Goal: Transaction & Acquisition: Purchase product/service

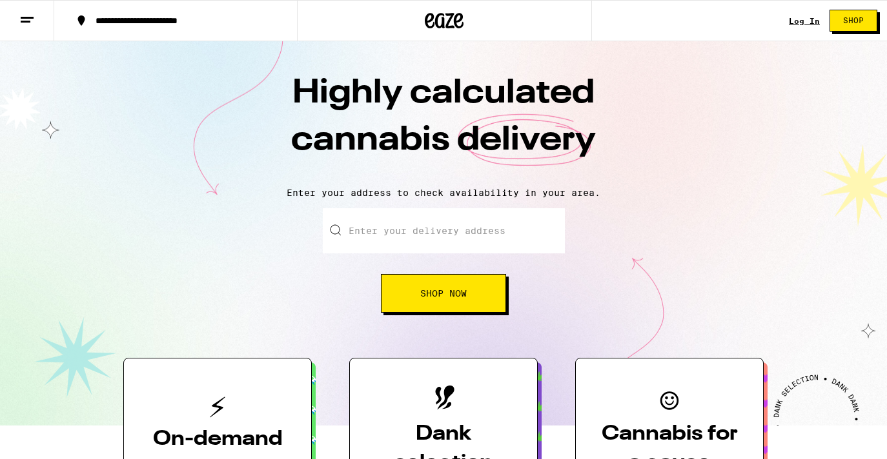
drag, startPoint x: 0, startPoint y: 0, endPoint x: 801, endPoint y: 18, distance: 801.0
click at [801, 18] on link "Log In" at bounding box center [803, 21] width 31 height 8
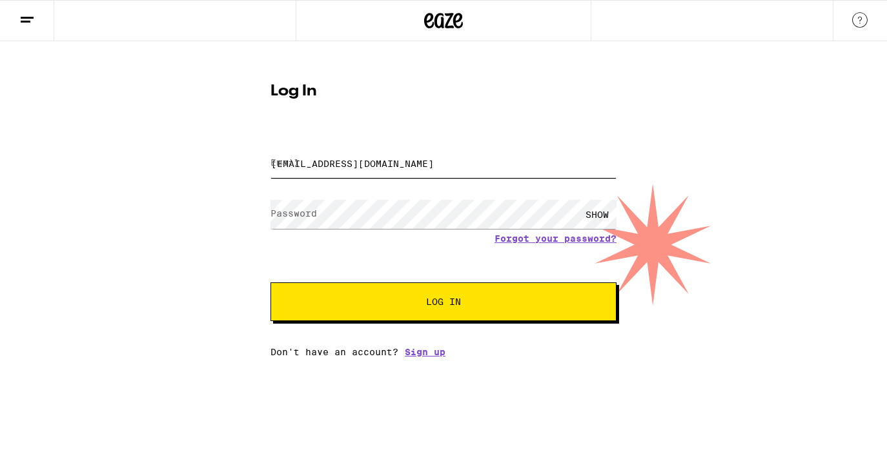
type input "[EMAIL_ADDRESS][DOMAIN_NAME]"
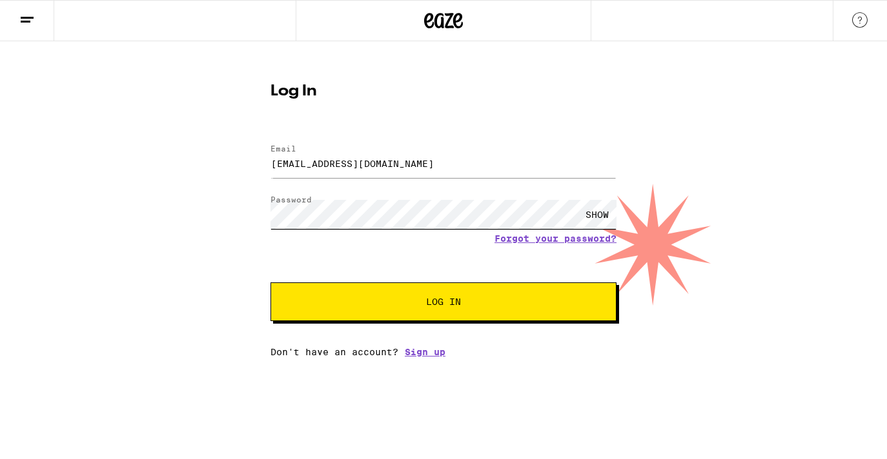
click at [443, 303] on button "Log In" at bounding box center [443, 302] width 346 height 39
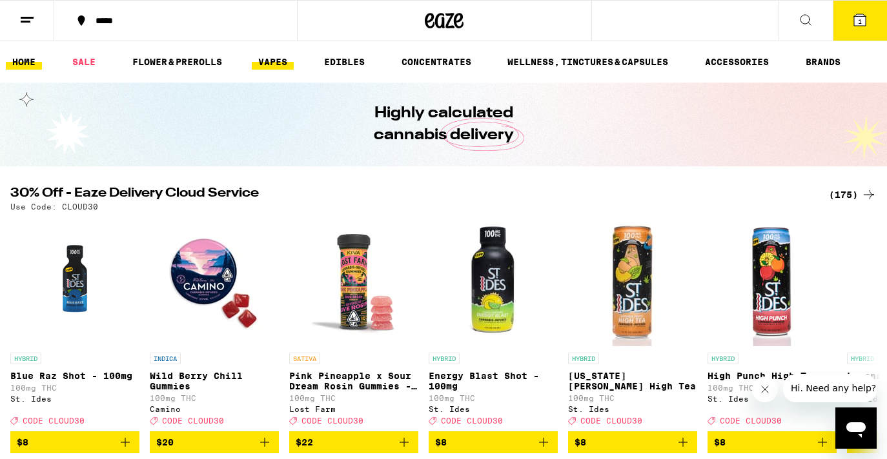
click at [277, 60] on link "VAPES" at bounding box center [273, 61] width 42 height 15
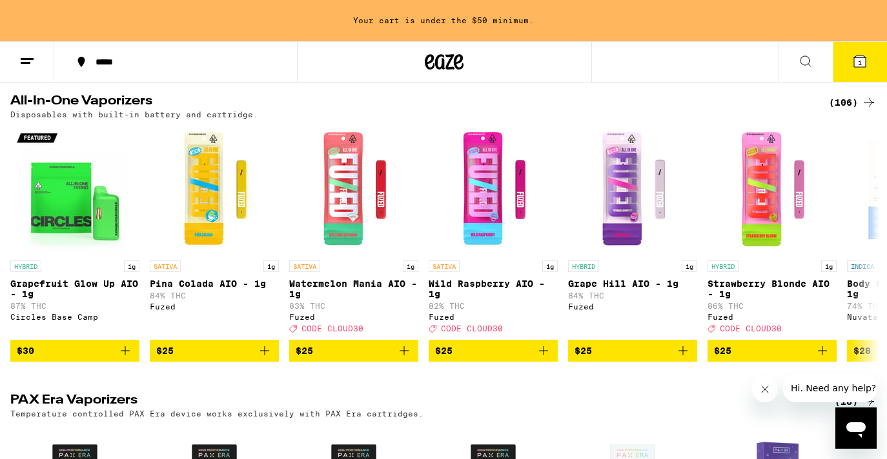
scroll to position [702, 0]
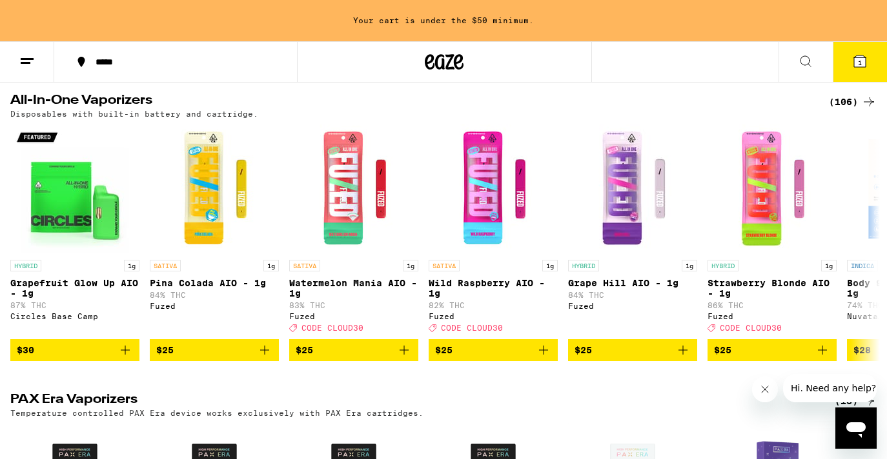
click at [851, 110] on div "(106)" at bounding box center [853, 101] width 48 height 15
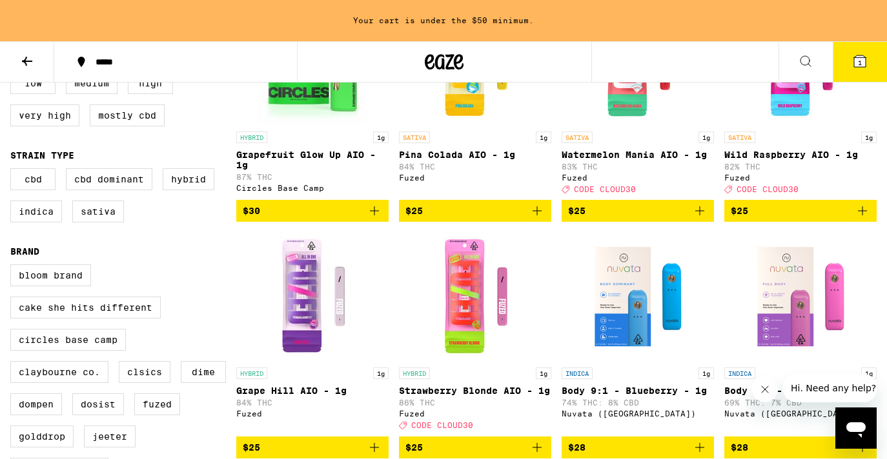
scroll to position [234, 0]
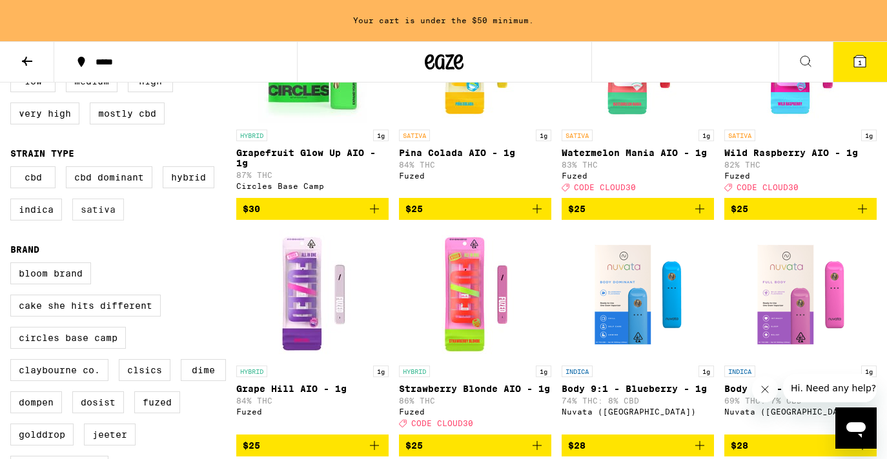
click at [96, 218] on label "Sativa" at bounding box center [98, 210] width 52 height 22
click at [14, 169] on input "Sativa" at bounding box center [13, 168] width 1 height 1
checkbox input "true"
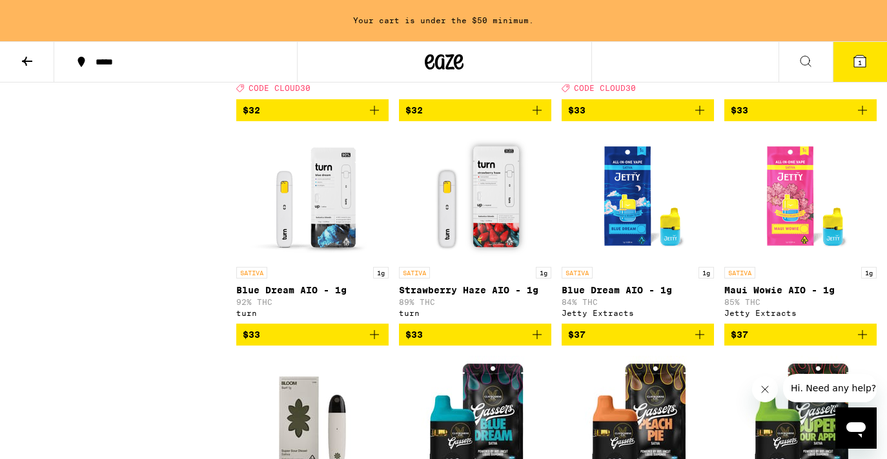
scroll to position [1285, 0]
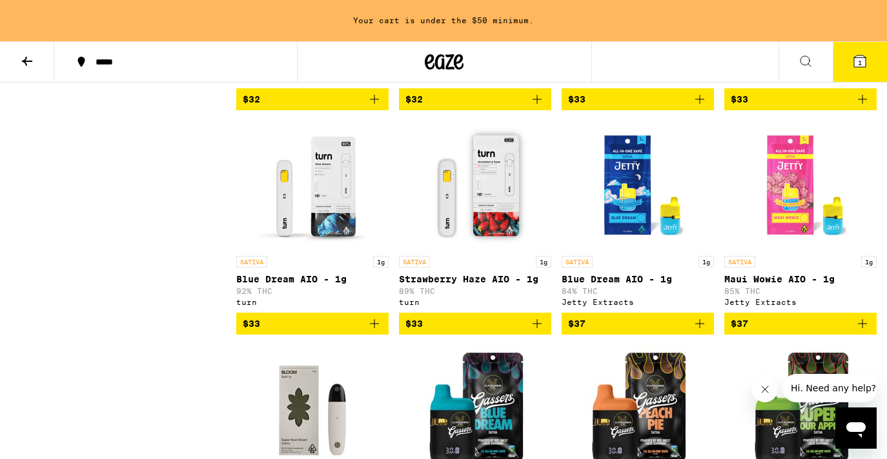
click at [539, 332] on icon "Add to bag" at bounding box center [536, 323] width 15 height 15
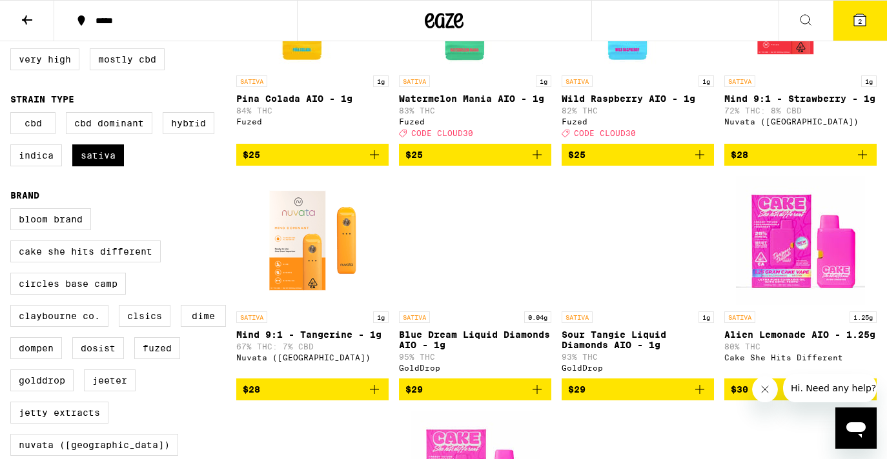
scroll to position [246, 0]
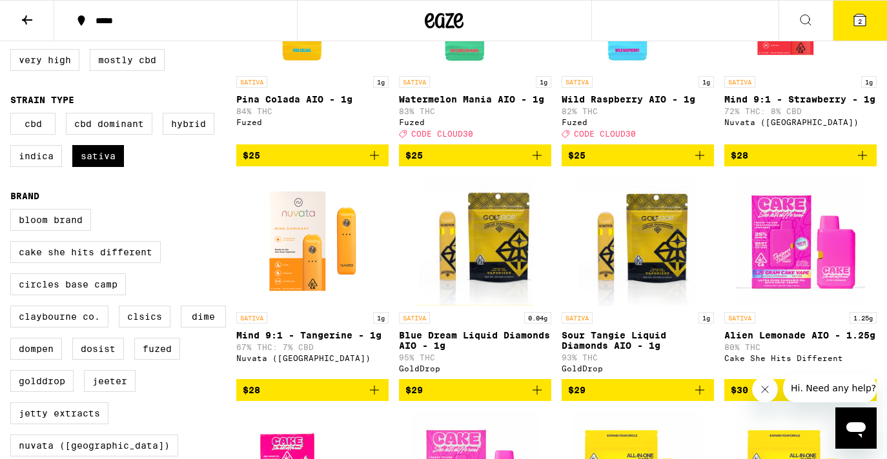
click at [534, 398] on icon "Add to bag" at bounding box center [536, 390] width 15 height 15
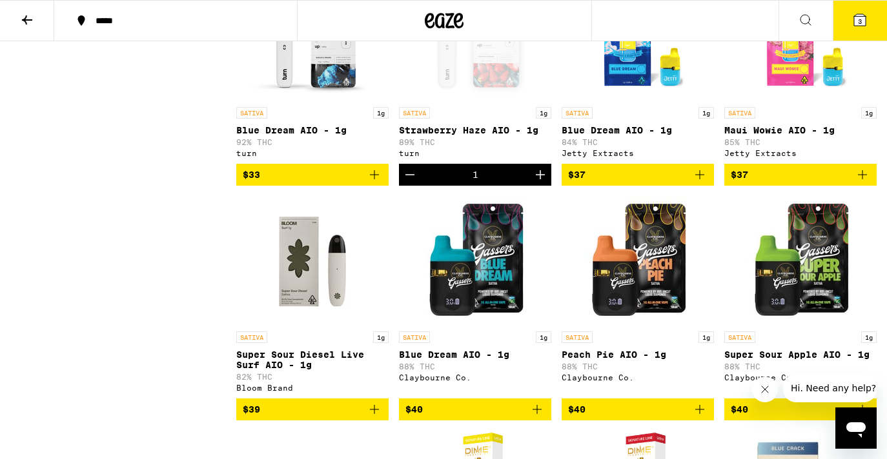
scroll to position [1418, 0]
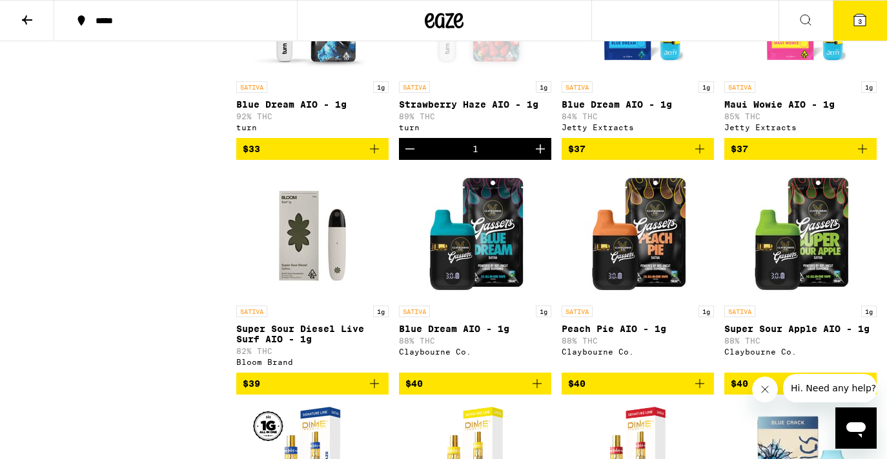
click at [377, 157] on icon "Add to bag" at bounding box center [374, 148] width 15 height 15
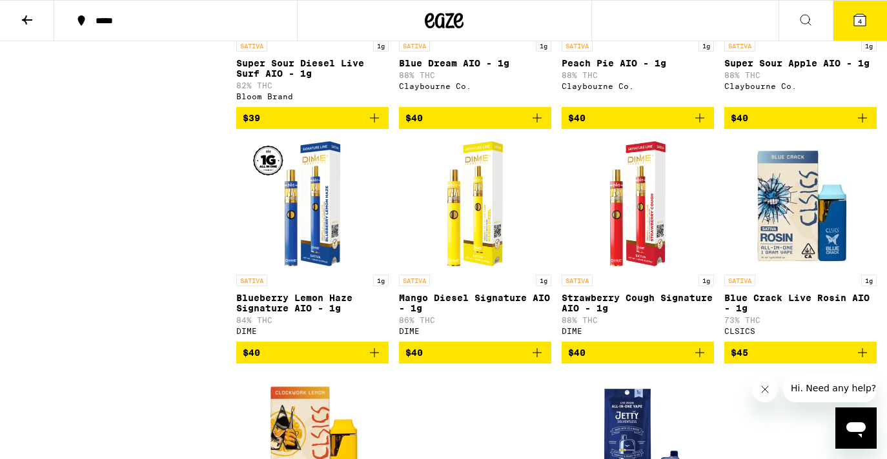
scroll to position [1408, 0]
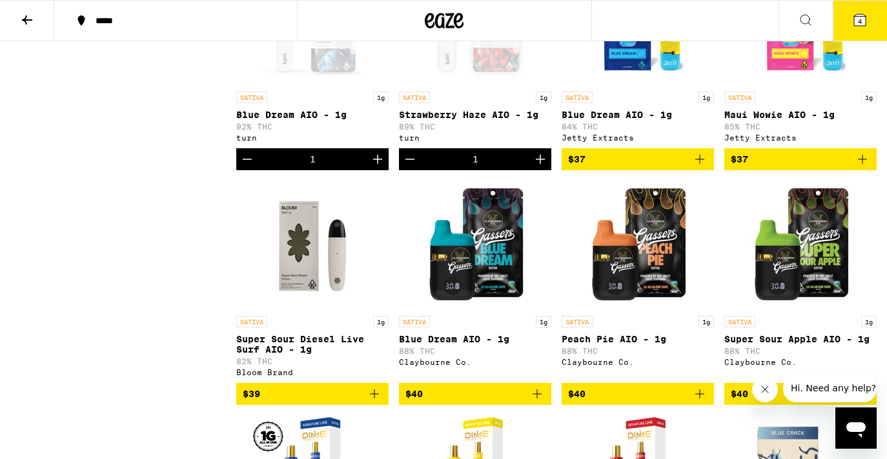
click at [868, 17] on button "4" at bounding box center [859, 21] width 54 height 40
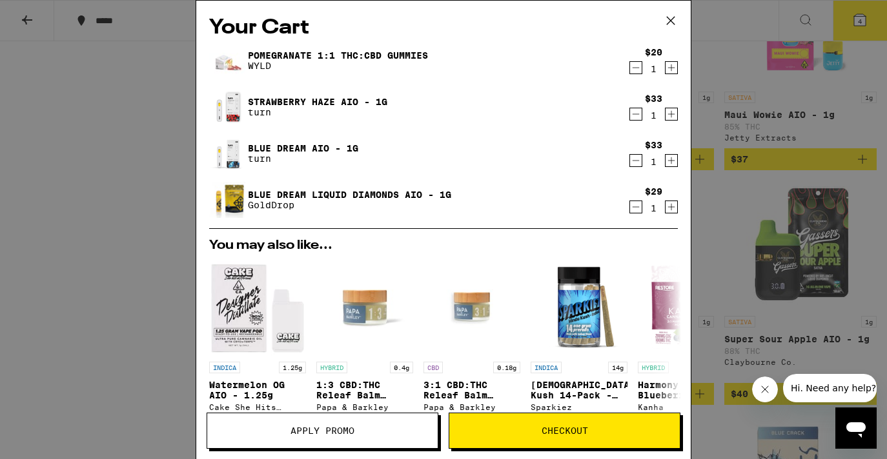
click at [638, 68] on icon "Decrement" at bounding box center [636, 67] width 12 height 15
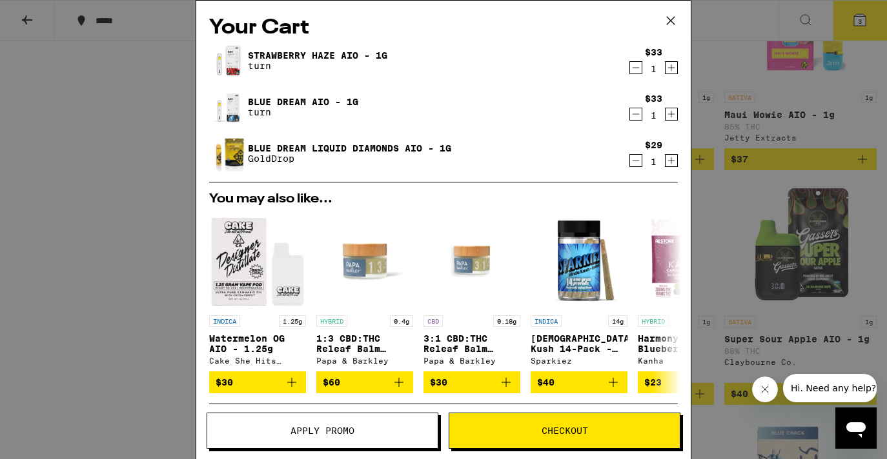
click at [671, 21] on icon at bounding box center [671, 21] width 8 height 8
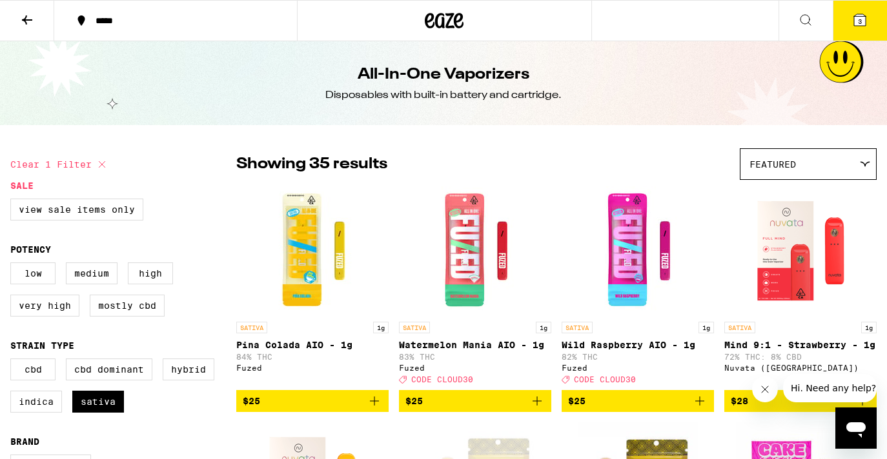
click at [27, 20] on icon at bounding box center [27, 19] width 10 height 9
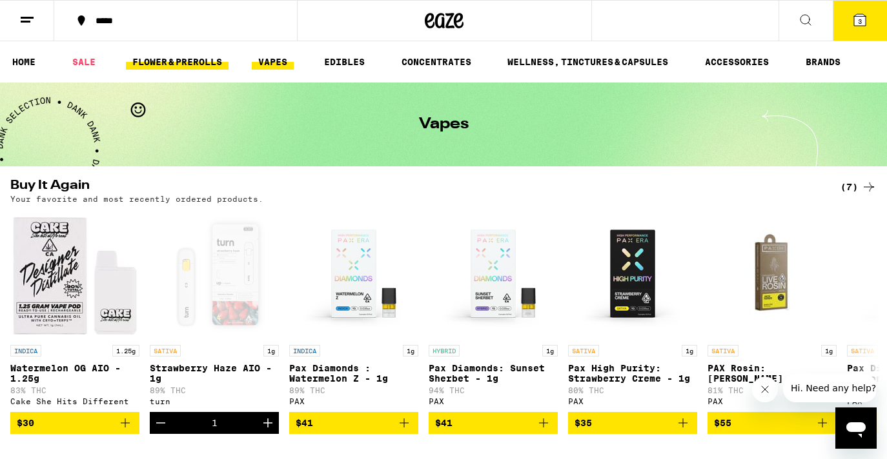
click at [201, 68] on link "FLOWER & PREROLLS" at bounding box center [177, 61] width 103 height 15
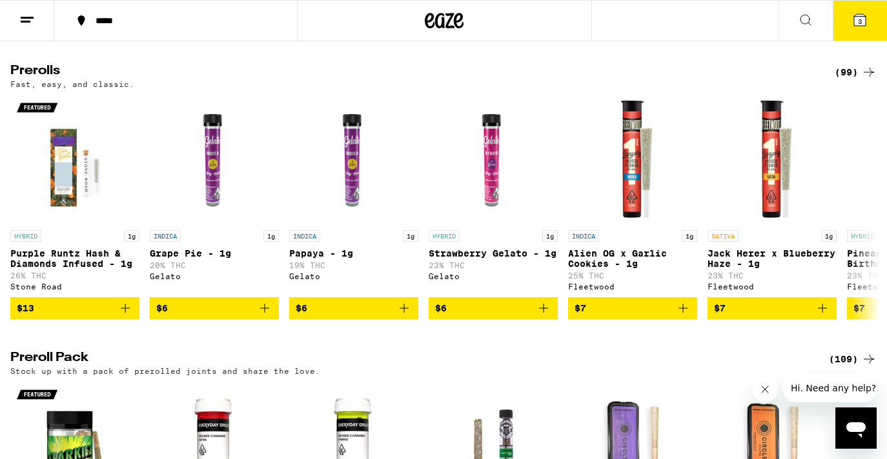
scroll to position [691, 0]
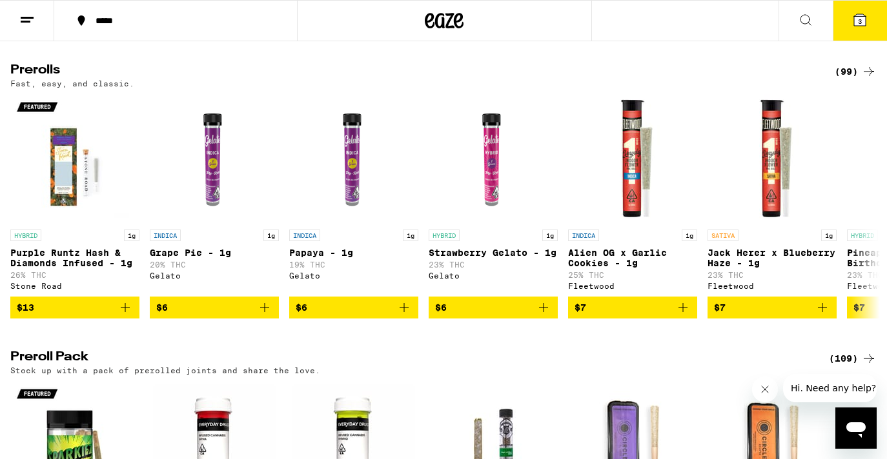
click at [856, 79] on div "(99)" at bounding box center [855, 71] width 42 height 15
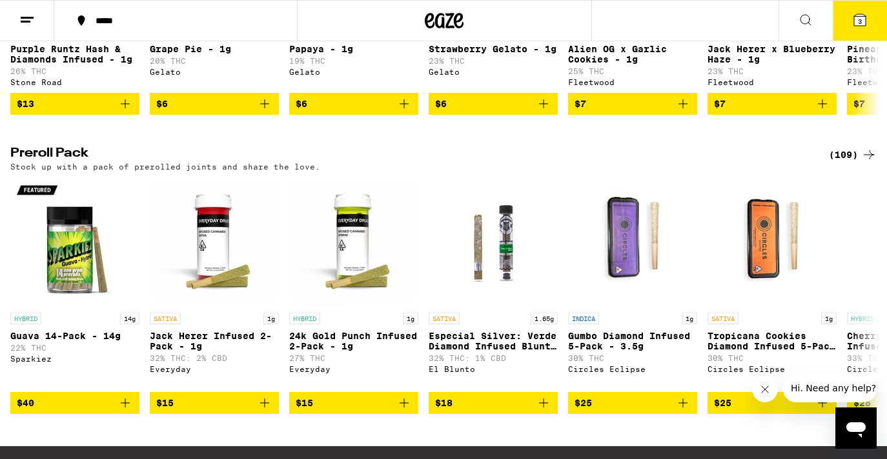
scroll to position [898, 0]
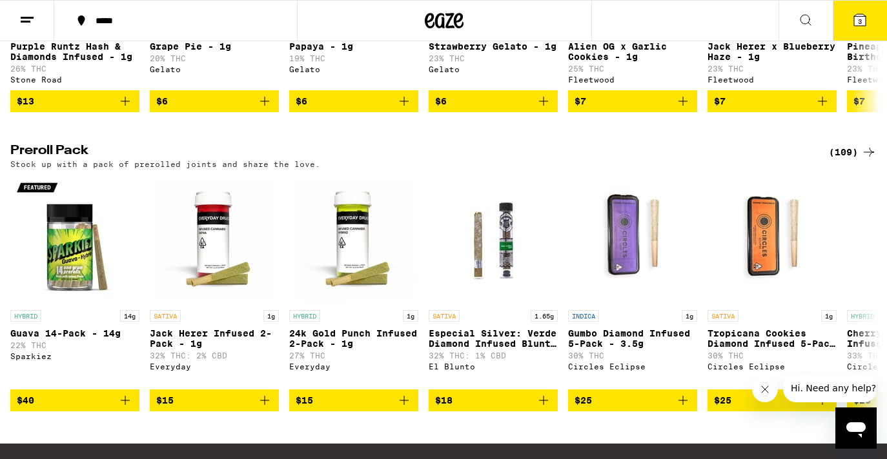
click at [848, 160] on div "(109)" at bounding box center [853, 152] width 48 height 15
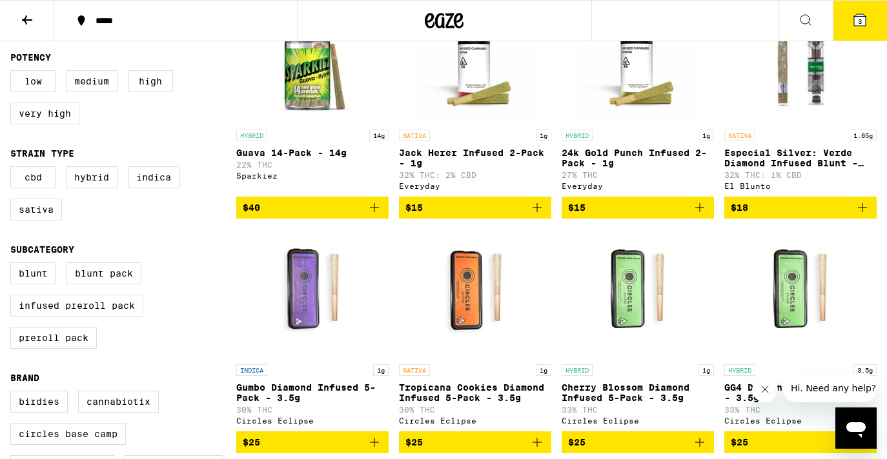
scroll to position [198, 0]
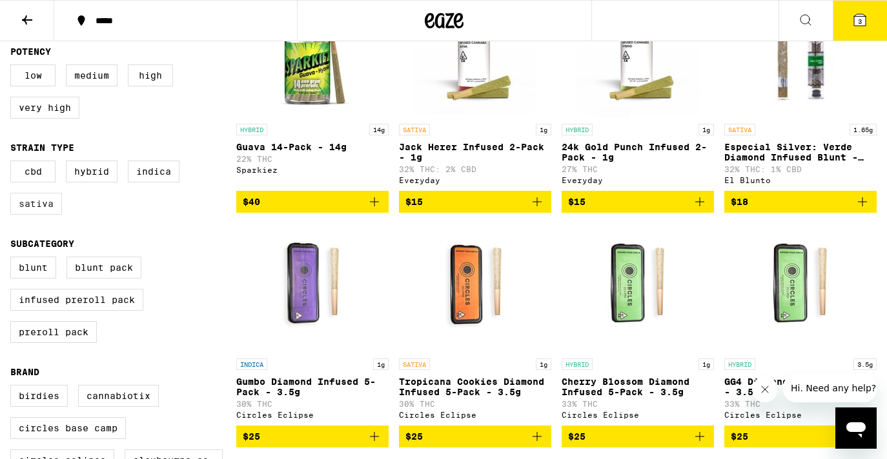
click at [43, 215] on label "Sativa" at bounding box center [36, 204] width 52 height 22
click at [14, 163] on input "Sativa" at bounding box center [13, 163] width 1 height 1
checkbox input "true"
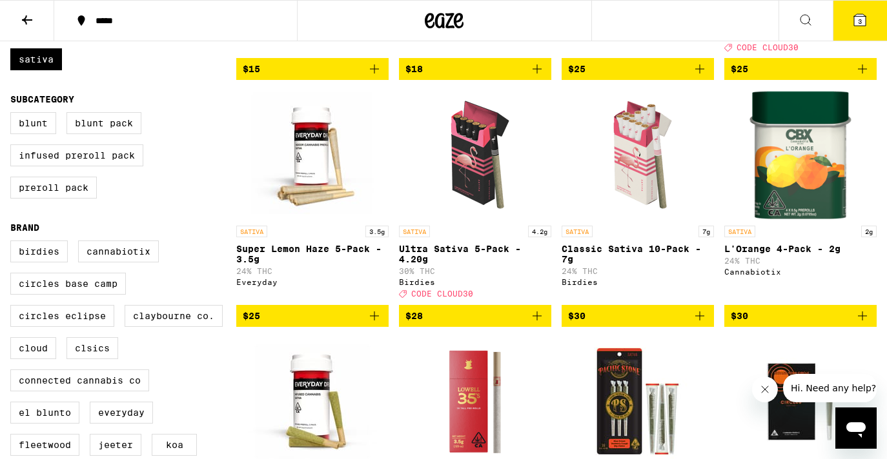
scroll to position [353, 0]
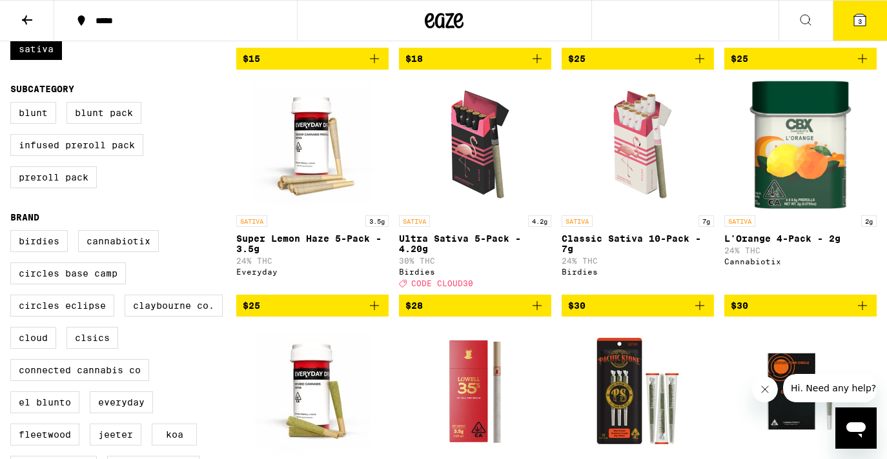
click at [699, 310] on icon "Add to bag" at bounding box center [699, 305] width 9 height 9
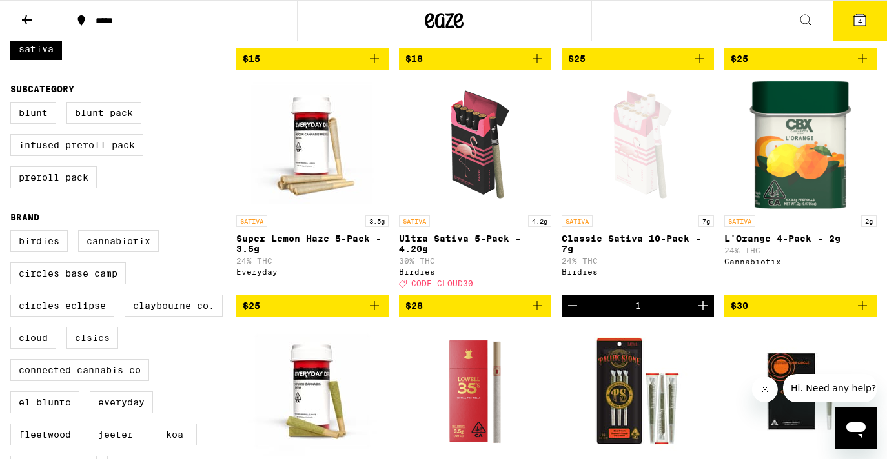
click at [853, 28] on button "4" at bounding box center [859, 21] width 54 height 40
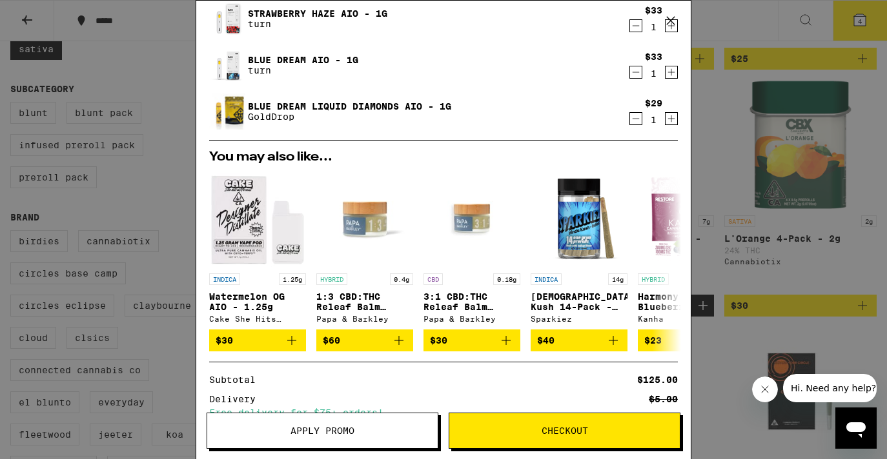
scroll to position [126, 0]
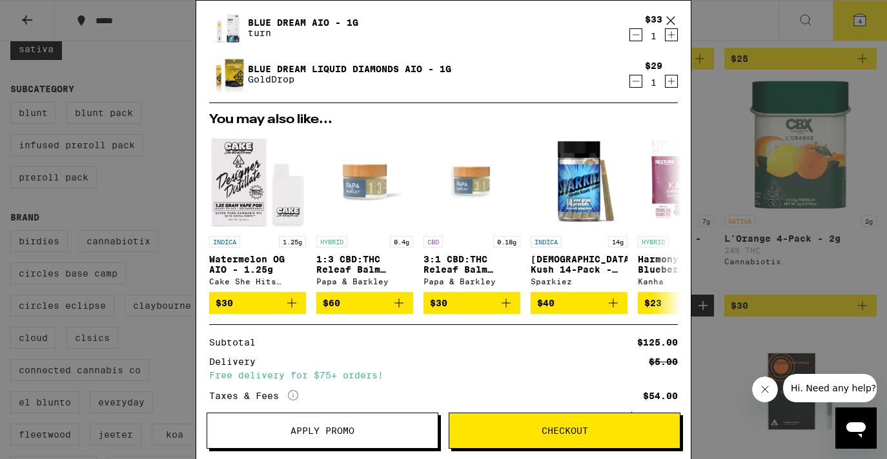
click at [316, 428] on span "Apply Promo" at bounding box center [322, 431] width 64 height 9
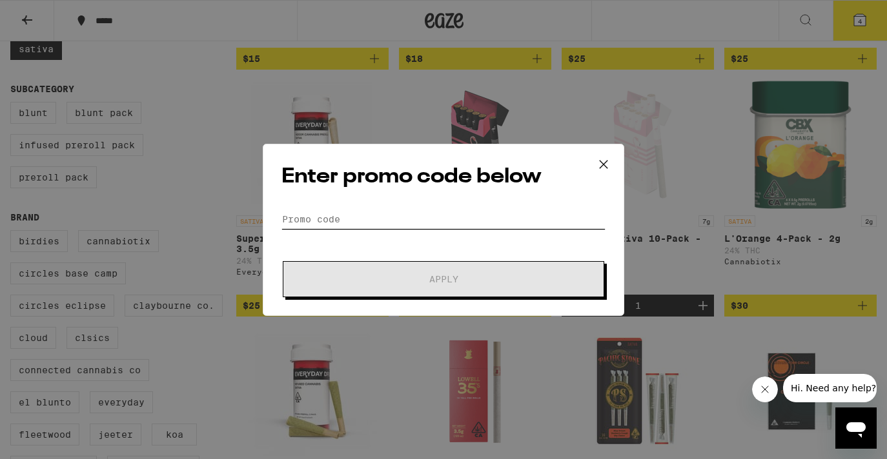
click at [357, 221] on input "Promo Code" at bounding box center [443, 219] width 324 height 19
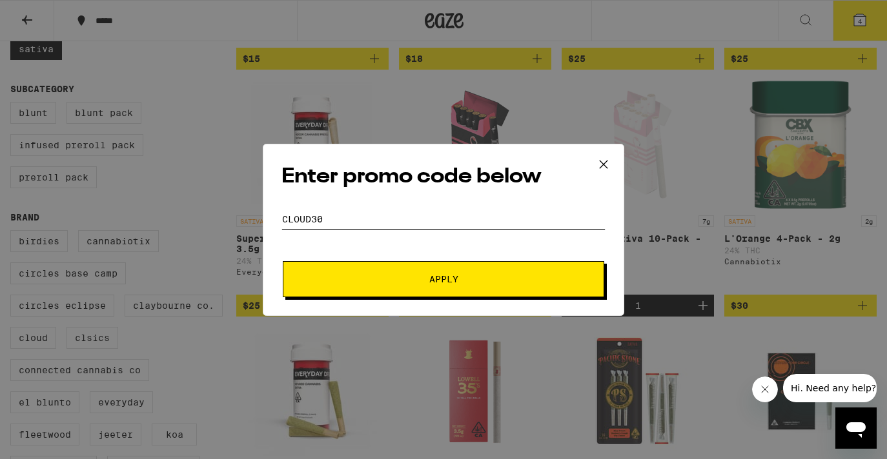
type input "cloud30"
click at [443, 279] on button "Apply" at bounding box center [443, 279] width 321 height 36
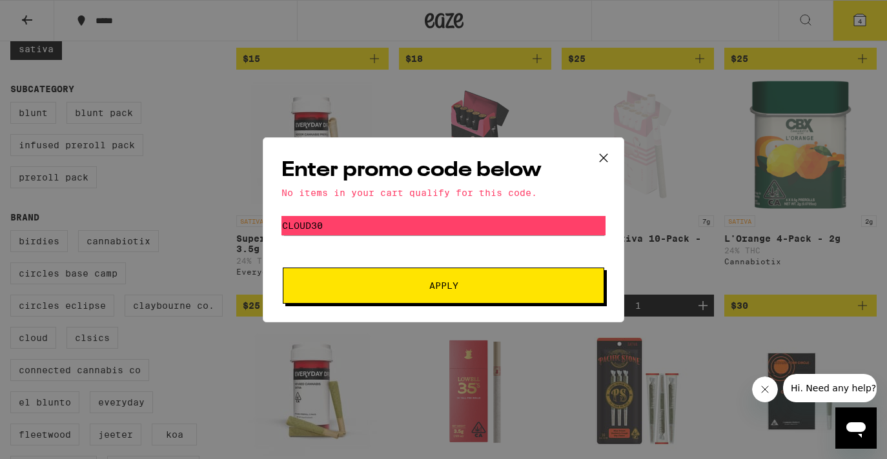
click at [604, 156] on icon at bounding box center [603, 157] width 19 height 19
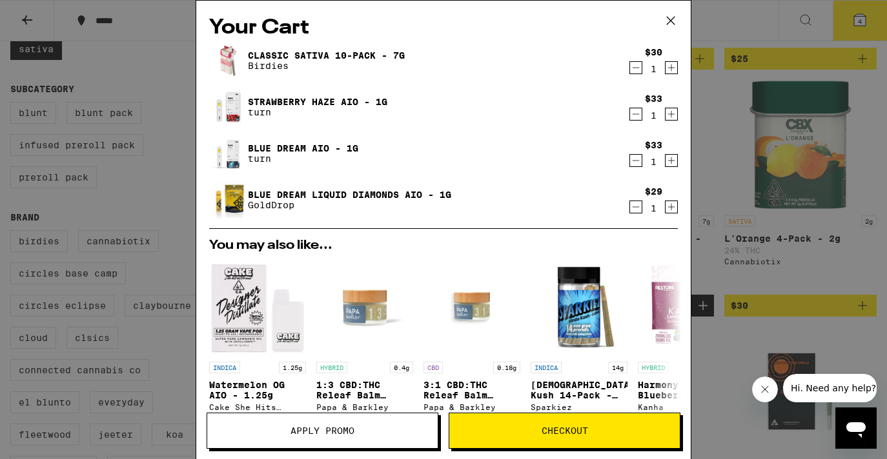
click at [524, 426] on button "Checkout" at bounding box center [564, 431] width 232 height 36
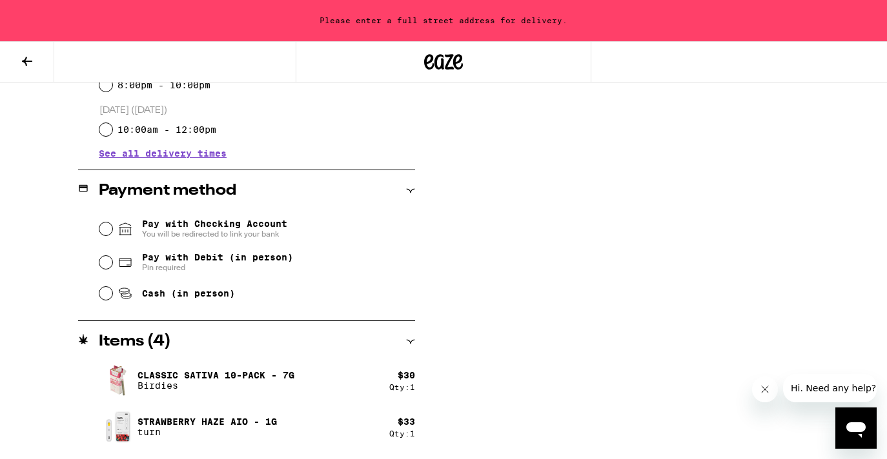
scroll to position [473, 0]
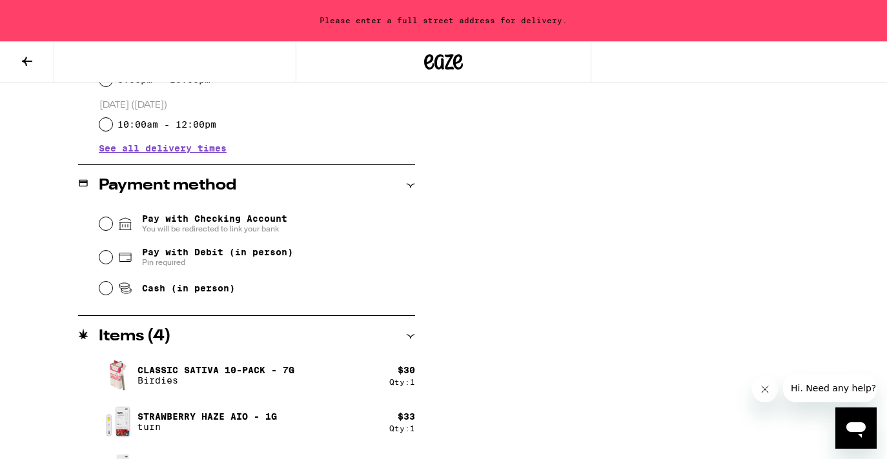
click at [110, 257] on input "Pay with Debit (in person) Pin required" at bounding box center [105, 257] width 13 height 13
radio input "true"
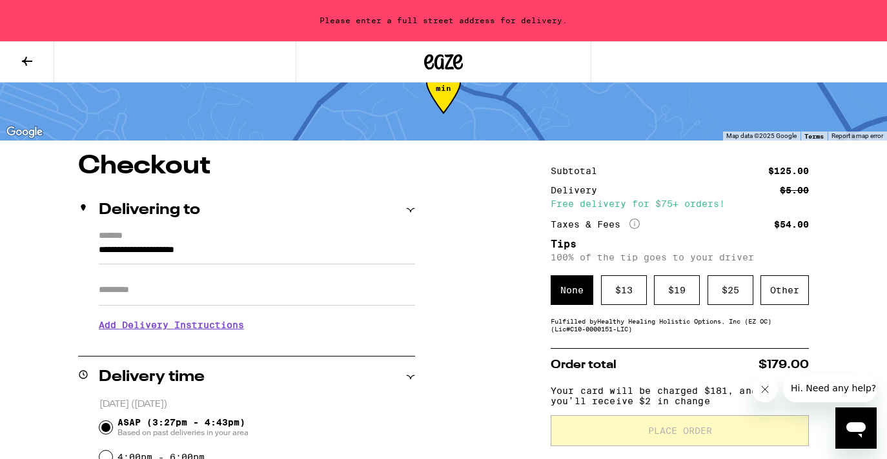
scroll to position [49, 0]
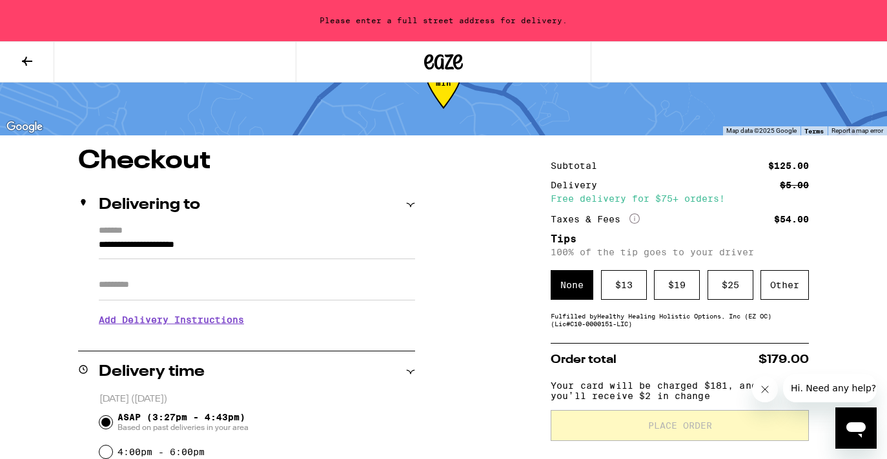
click at [261, 241] on input "**********" at bounding box center [257, 248] width 316 height 22
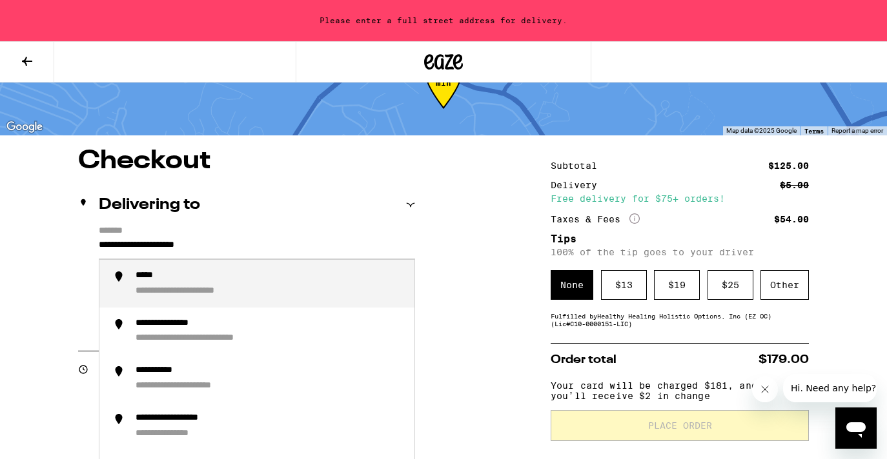
drag, startPoint x: 256, startPoint y: 246, endPoint x: 83, endPoint y: 239, distance: 172.4
click at [83, 239] on div "**********" at bounding box center [246, 281] width 337 height 111
click at [280, 286] on div "**********" at bounding box center [270, 283] width 268 height 27
type input "**********"
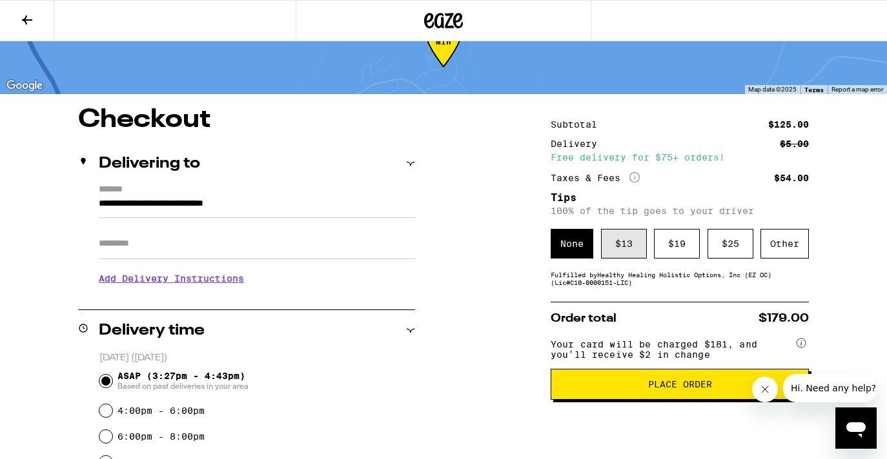
click at [635, 248] on div "$ 13" at bounding box center [624, 244] width 46 height 30
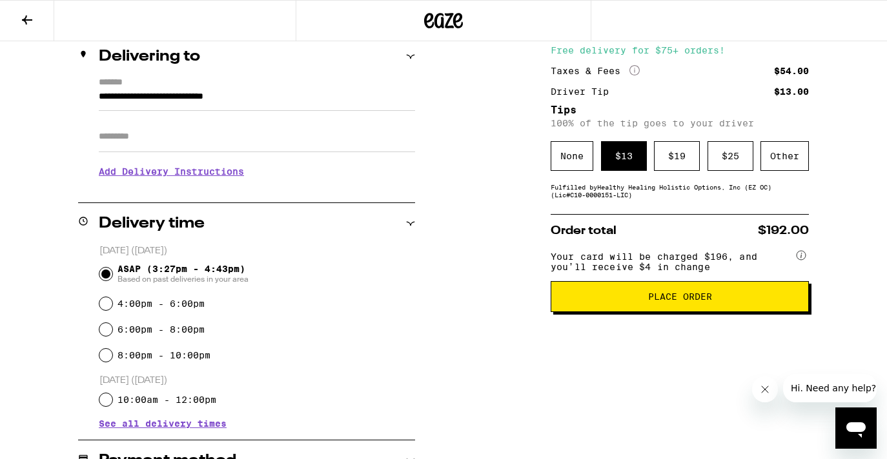
scroll to position [159, 0]
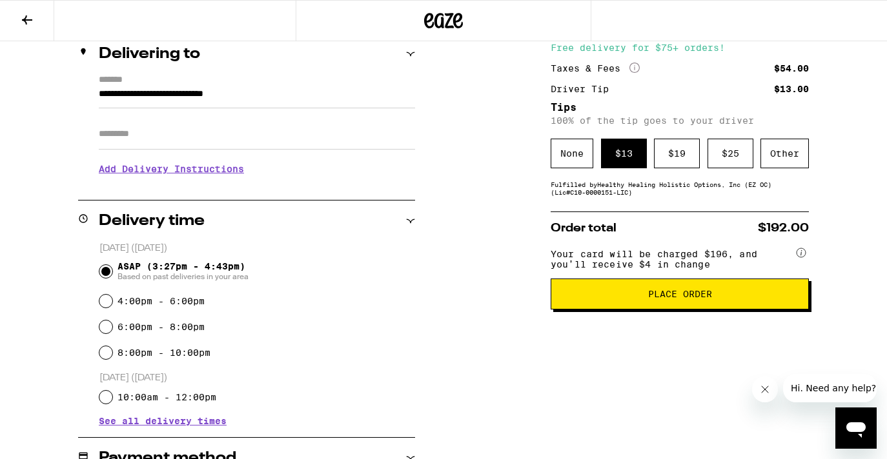
click at [637, 295] on button "Place Order" at bounding box center [679, 294] width 258 height 31
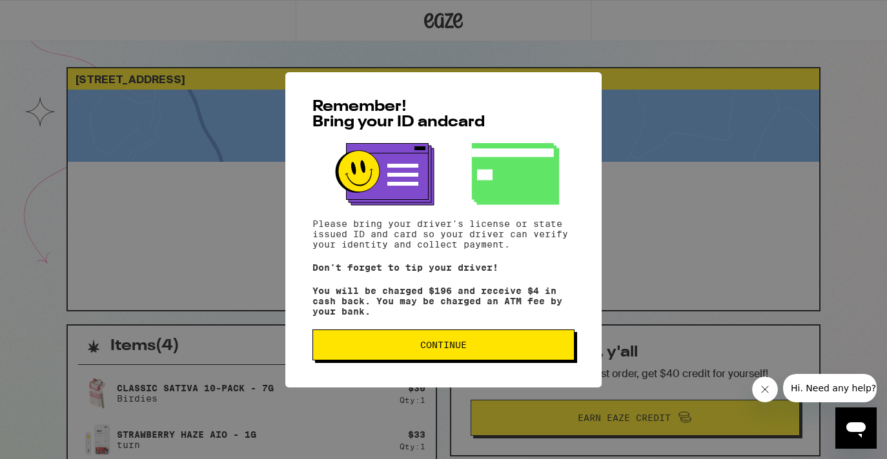
click at [445, 349] on span "Continue" at bounding box center [443, 345] width 46 height 9
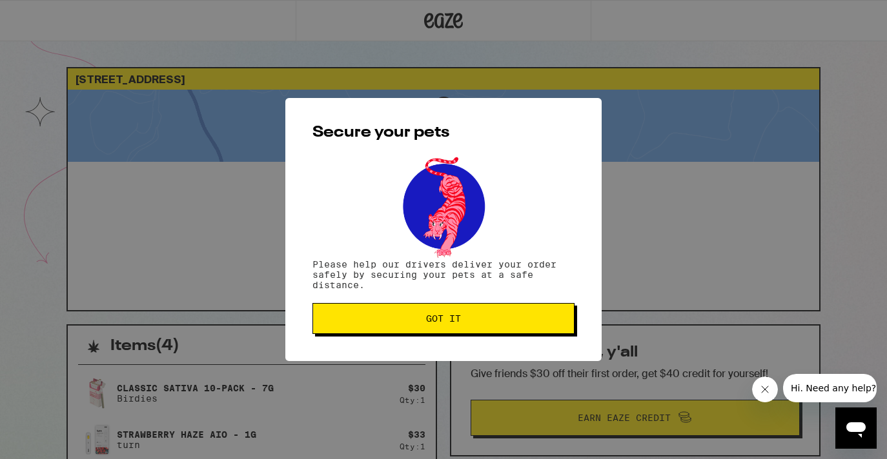
click at [445, 321] on span "Got it" at bounding box center [443, 318] width 35 height 9
